Goal: Information Seeking & Learning: Check status

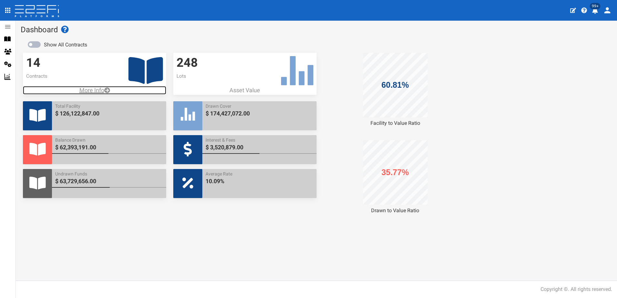
click at [94, 89] on p "More Info" at bounding box center [94, 90] width 143 height 8
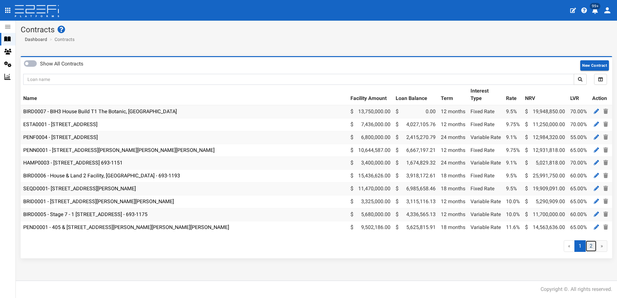
click at [588, 250] on link "2" at bounding box center [590, 246] width 11 height 12
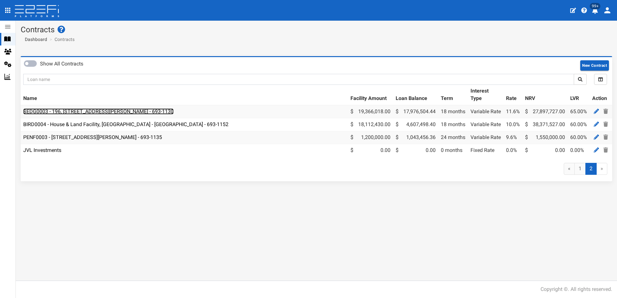
click at [70, 111] on link "SEDG0003 - 196, 206 & 208 Fleming Road, Hemmant - 693-1130" at bounding box center [98, 111] width 150 height 6
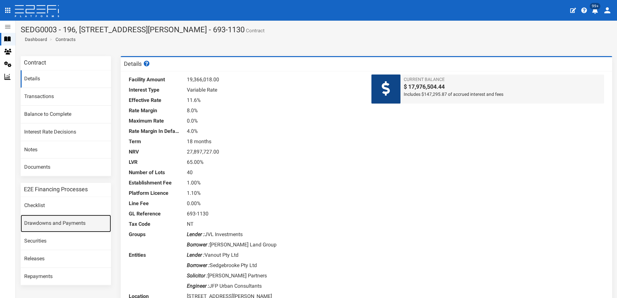
click at [49, 224] on link "Drawdowns and Payments" at bounding box center [66, 223] width 90 height 17
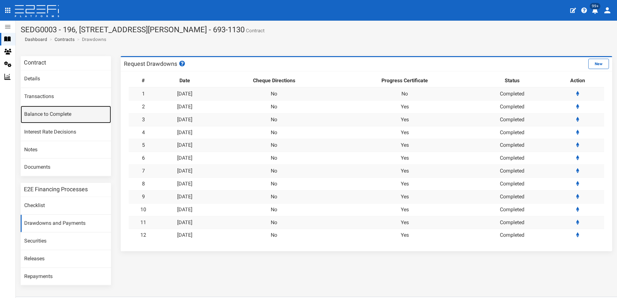
click at [52, 114] on link "Balance to Complete" at bounding box center [66, 114] width 90 height 17
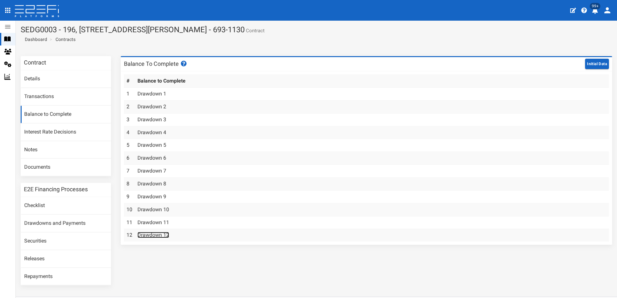
click at [149, 234] on link "Drawdown 12" at bounding box center [153, 235] width 32 height 6
click at [45, 114] on link "Balance to Complete" at bounding box center [66, 114] width 90 height 17
click at [153, 232] on link "Drawdown 12" at bounding box center [153, 235] width 32 height 6
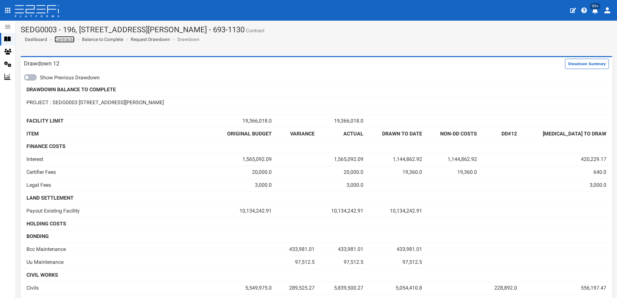
click at [64, 39] on link "Contracts" at bounding box center [64, 39] width 20 height 6
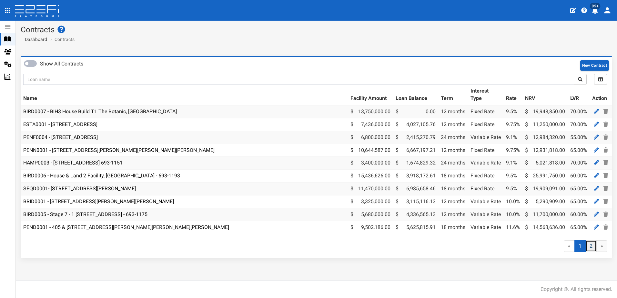
click at [590, 250] on link "2" at bounding box center [590, 246] width 11 height 12
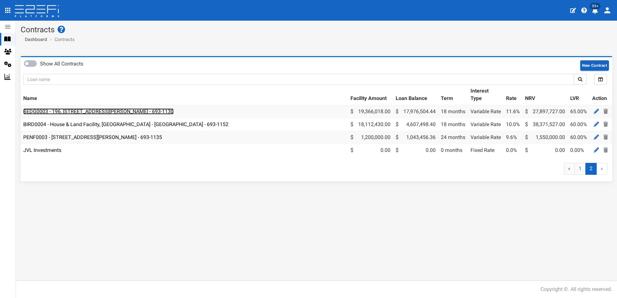
click at [74, 110] on link "SEDG0003 - 196, [STREET_ADDRESS][PERSON_NAME] - 693-1130" at bounding box center [98, 111] width 150 height 6
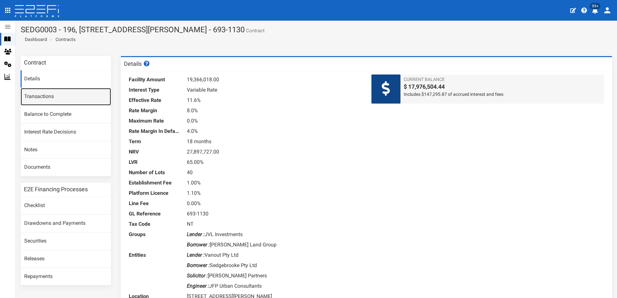
click at [32, 96] on link "Transactions" at bounding box center [66, 96] width 90 height 17
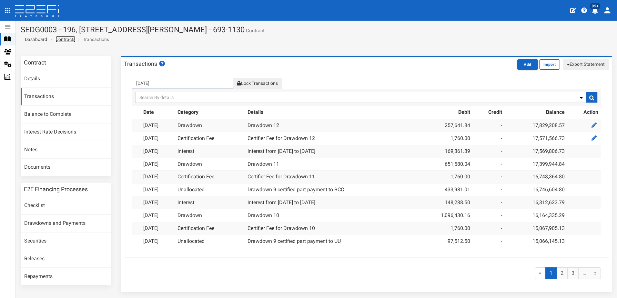
click at [64, 40] on link "Contracts" at bounding box center [65, 39] width 20 height 6
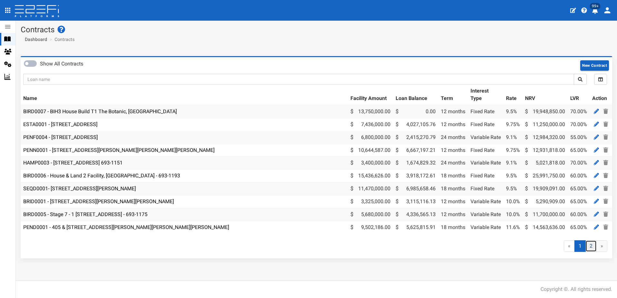
click at [589, 249] on link "2" at bounding box center [590, 246] width 11 height 12
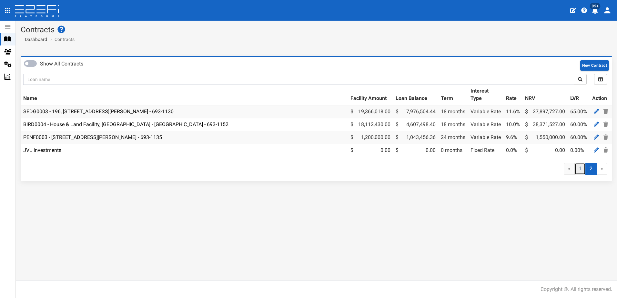
click at [578, 175] on link "1" at bounding box center [579, 169] width 11 height 12
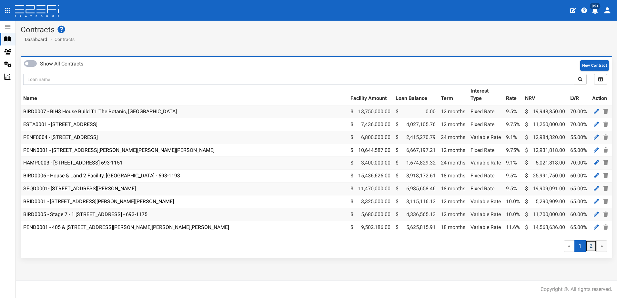
click at [591, 251] on link "2" at bounding box center [590, 246] width 11 height 12
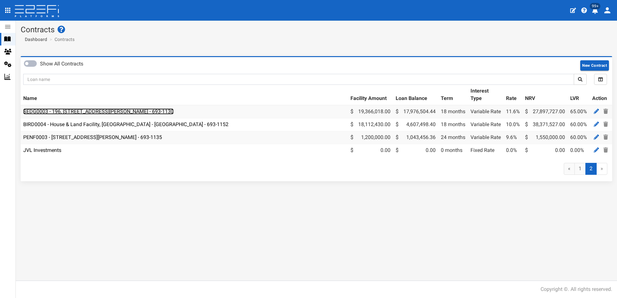
click at [100, 113] on link "SEDG0003 - 196, [STREET_ADDRESS][PERSON_NAME] - 693-1130" at bounding box center [98, 111] width 150 height 6
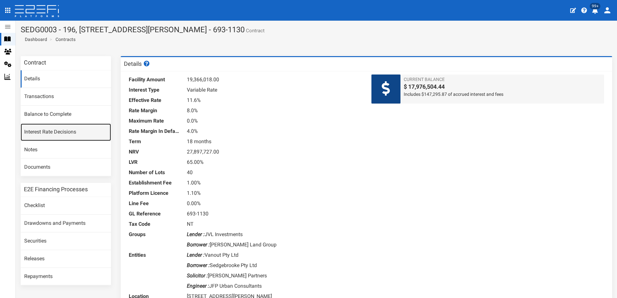
click at [49, 130] on link "Interest Rate Decisions" at bounding box center [66, 131] width 90 height 17
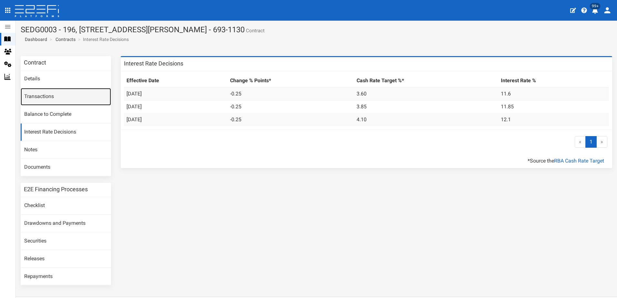
click at [37, 97] on link "Transactions" at bounding box center [66, 96] width 90 height 17
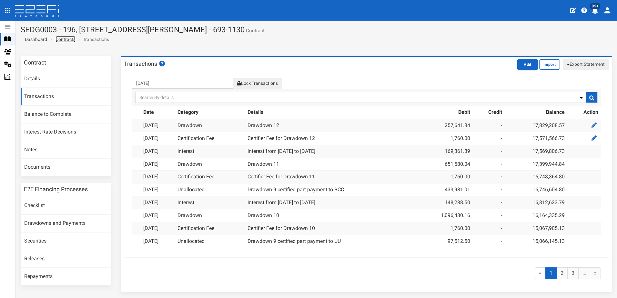
click at [63, 38] on link "Contracts" at bounding box center [65, 39] width 20 height 6
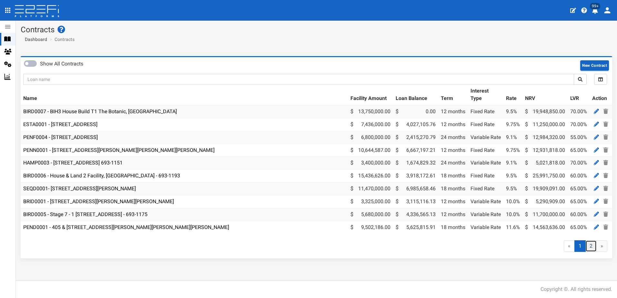
click at [590, 251] on link "2" at bounding box center [590, 246] width 11 height 12
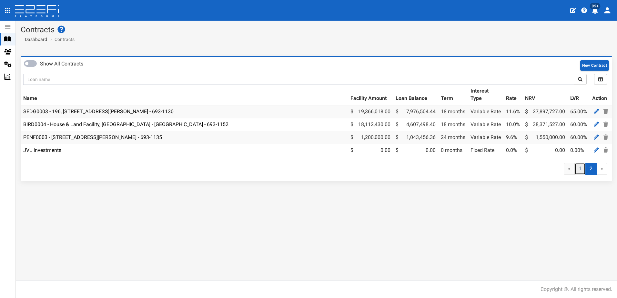
click at [580, 172] on link "1" at bounding box center [579, 169] width 11 height 12
